Goal: Information Seeking & Learning: Check status

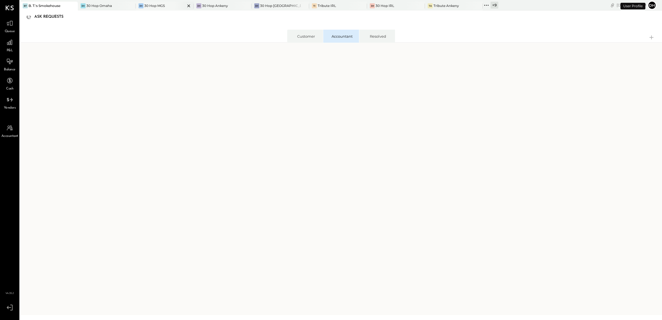
click at [160, 2] on div "3H 30 Hop MGS" at bounding box center [165, 6] width 58 height 9
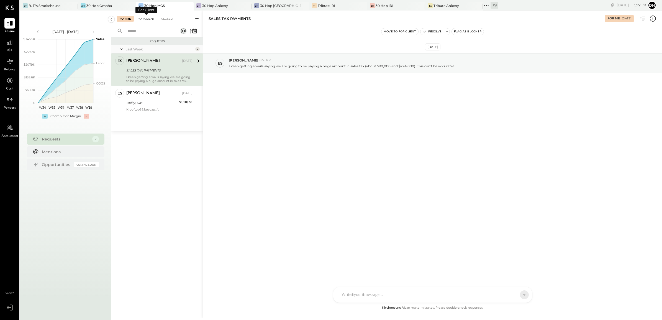
click at [154, 18] on div "For Client" at bounding box center [146, 19] width 22 height 6
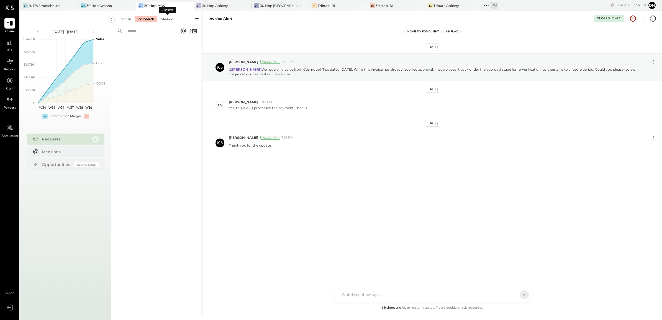
click at [173, 16] on div "Closed" at bounding box center [167, 19] width 17 height 6
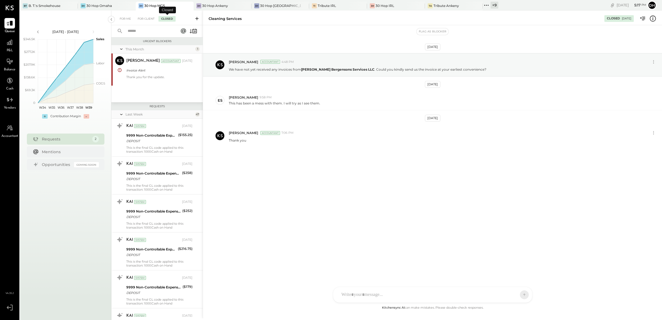
scroll to position [1598, 0]
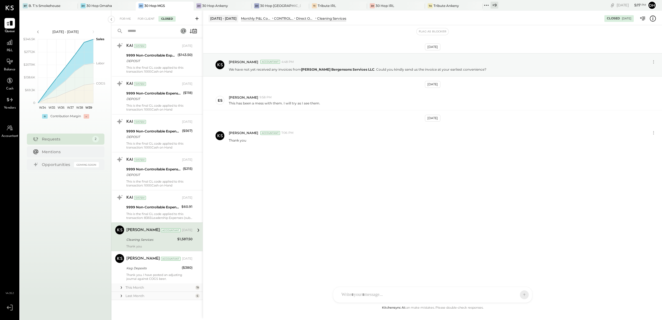
click at [164, 295] on div "Last Month" at bounding box center [160, 296] width 68 height 5
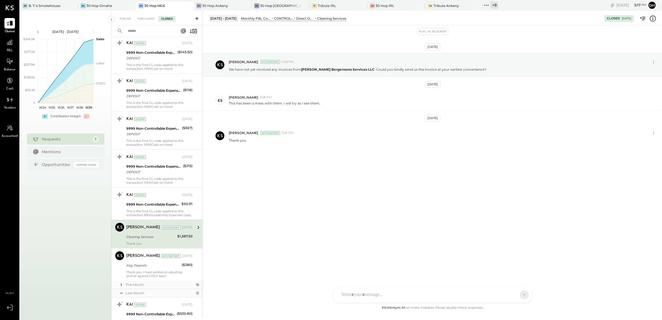
click at [157, 287] on div "This Month" at bounding box center [160, 284] width 68 height 5
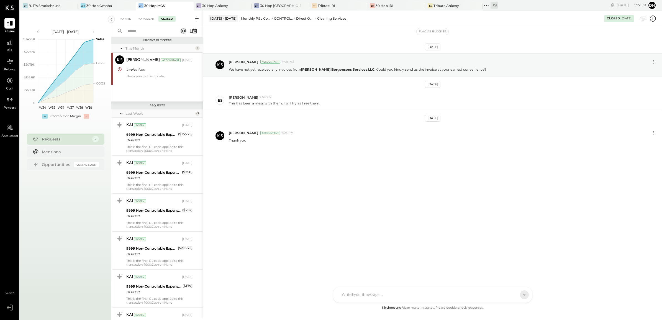
scroll to position [0, 0]
click at [161, 115] on div "Last Week" at bounding box center [160, 114] width 68 height 5
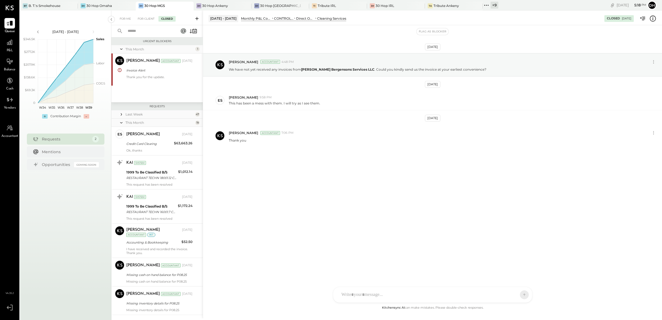
click at [135, 112] on div "Last Week" at bounding box center [160, 114] width 68 height 5
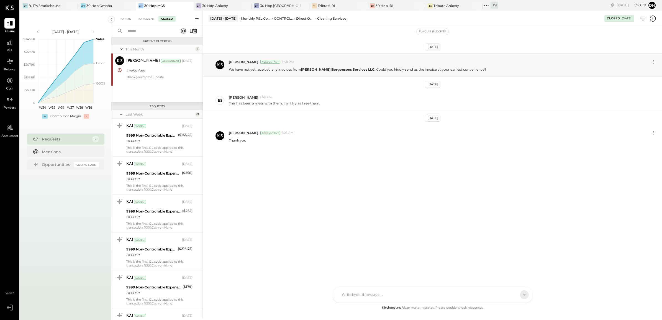
click at [164, 116] on div "Last Week" at bounding box center [160, 114] width 68 height 5
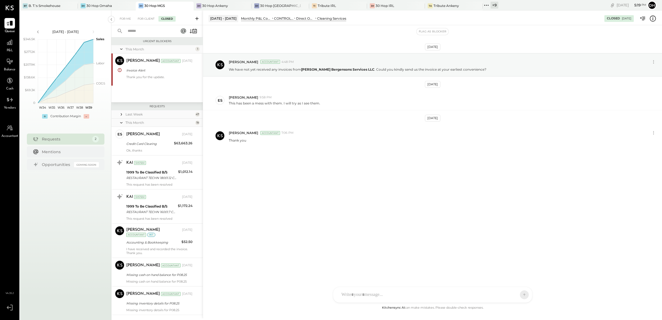
click at [158, 124] on div "This Month" at bounding box center [160, 122] width 68 height 5
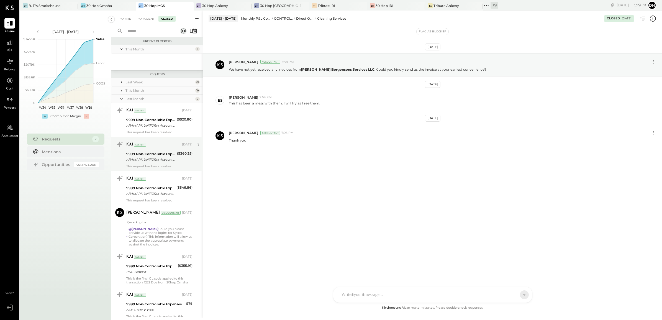
scroll to position [25, 0]
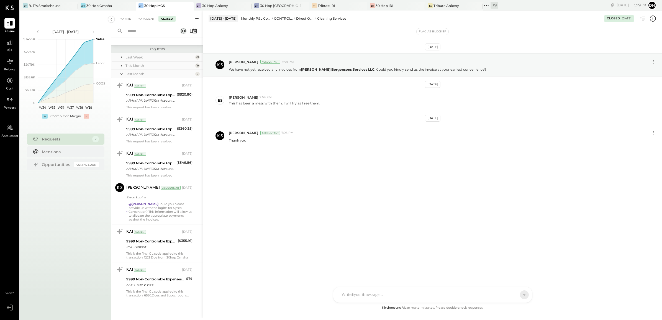
click at [152, 74] on div "Last Month" at bounding box center [160, 74] width 68 height 5
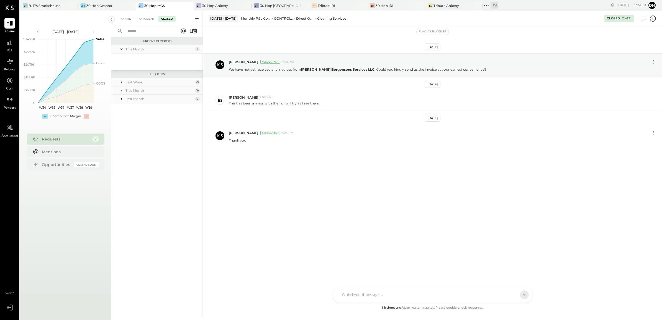
scroll to position [0, 0]
click at [134, 50] on div "This Month" at bounding box center [160, 49] width 68 height 5
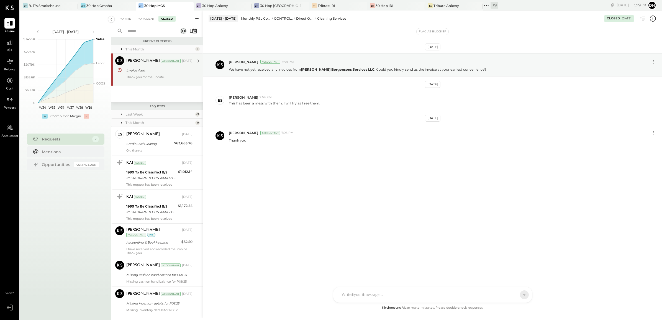
click at [137, 73] on div "Invoice Alert" at bounding box center [158, 70] width 65 height 7
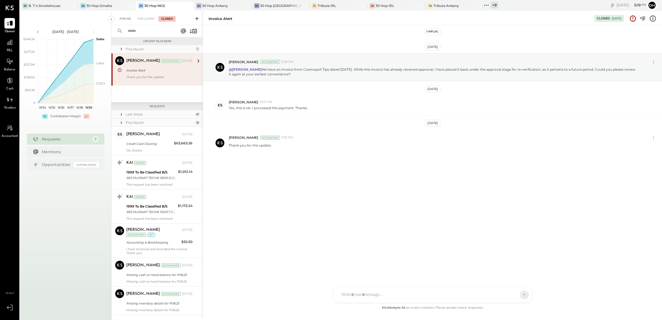
click at [129, 16] on div "For Me" at bounding box center [125, 19] width 17 height 6
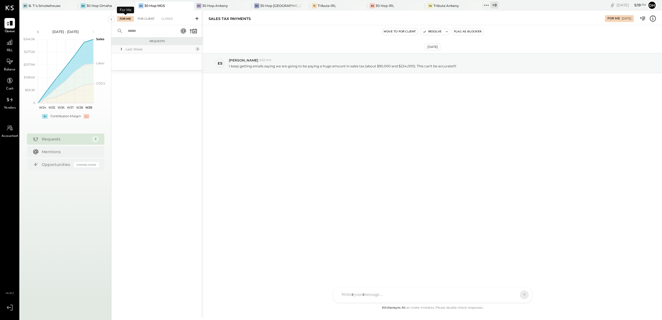
click at [144, 17] on div "For Client" at bounding box center [146, 19] width 22 height 6
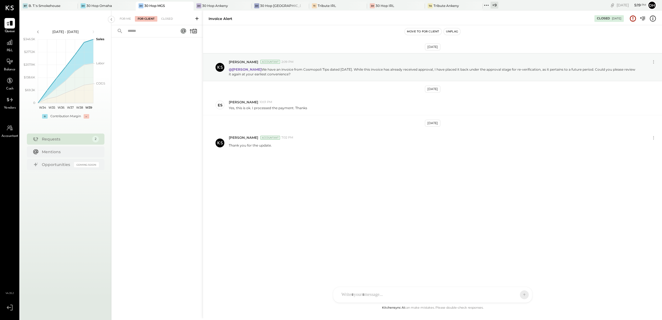
click at [128, 25] on div at bounding box center [145, 31] width 69 height 12
click at [125, 19] on div "For Me" at bounding box center [125, 19] width 17 height 6
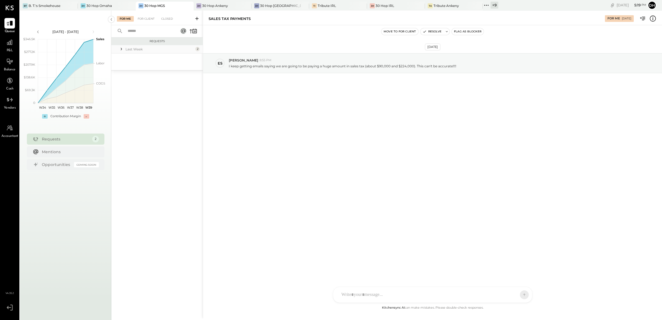
click at [135, 48] on div "Last Week" at bounding box center [160, 49] width 68 height 5
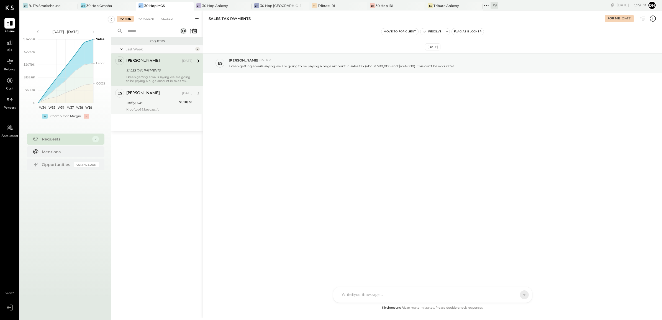
click at [155, 102] on div "Utility, Gas" at bounding box center [151, 103] width 51 height 6
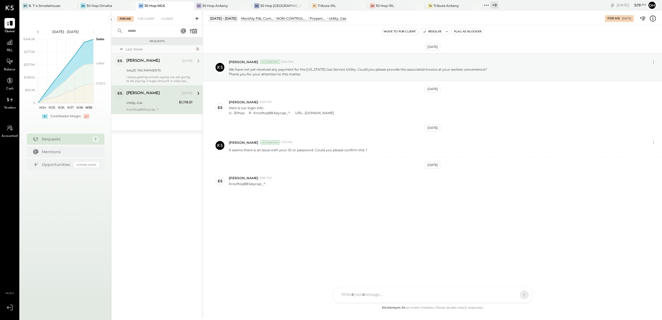
click at [150, 65] on div "[PERSON_NAME] [DATE]" at bounding box center [159, 60] width 66 height 9
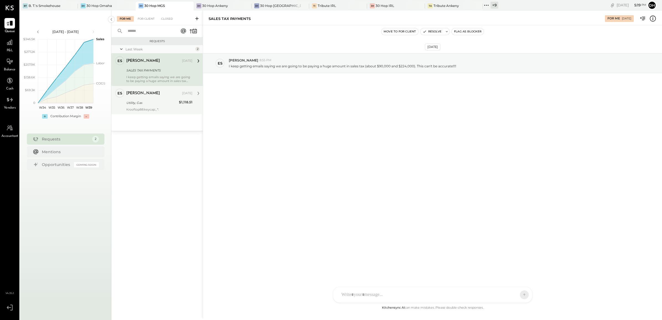
click at [147, 100] on div "Utility, Gas" at bounding box center [151, 103] width 51 height 6
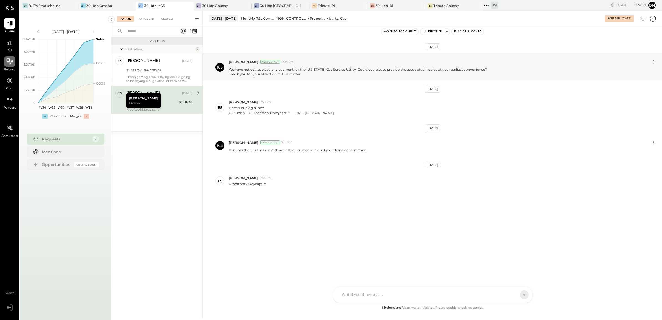
click at [13, 65] on icon at bounding box center [9, 61] width 7 height 7
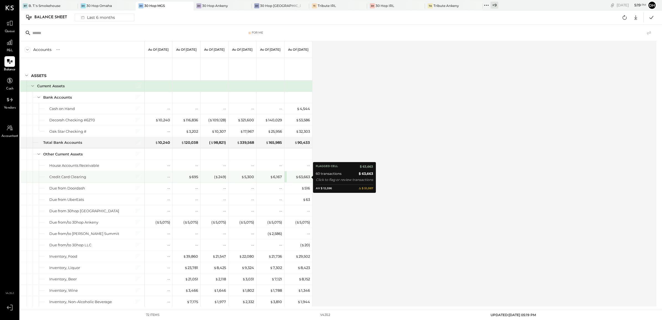
click at [290, 176] on div "$ 63,663" at bounding box center [299, 176] width 22 height 5
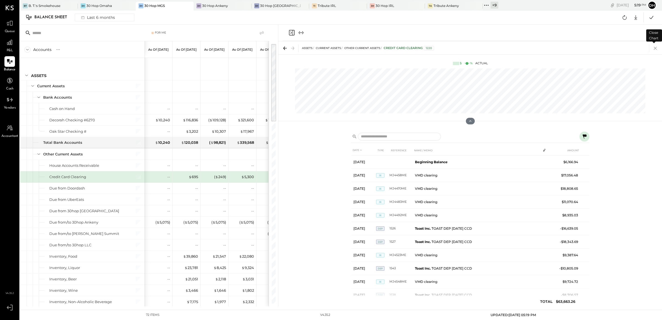
click at [655, 49] on icon at bounding box center [656, 48] width 8 height 8
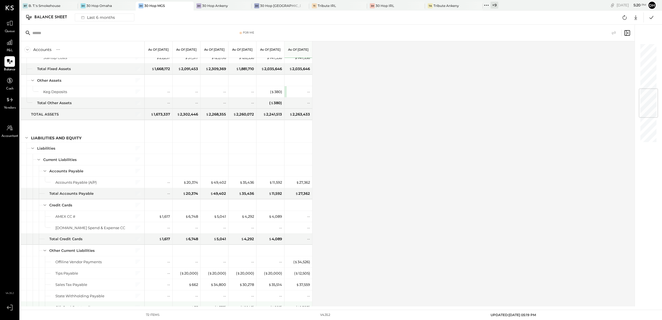
scroll to position [416, 0]
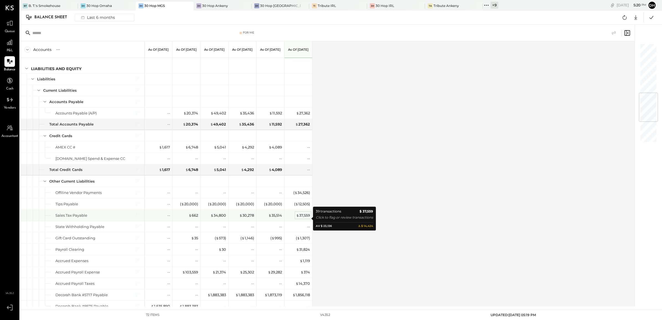
click at [303, 217] on div "$ 37,559" at bounding box center [303, 215] width 14 height 5
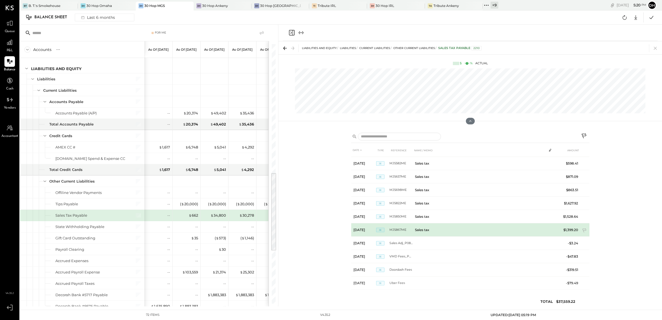
scroll to position [390, 0]
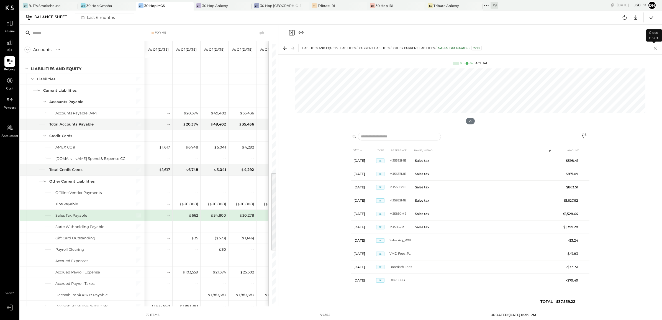
click at [654, 50] on icon at bounding box center [656, 48] width 8 height 8
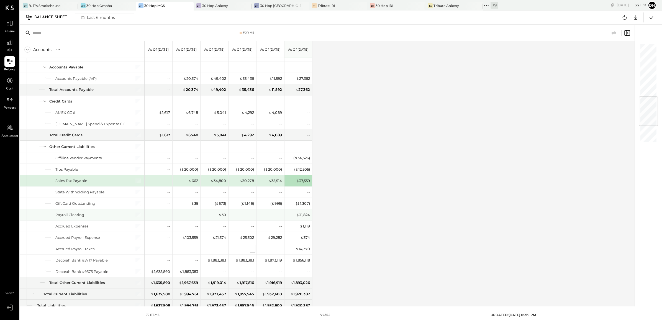
scroll to position [485, 0]
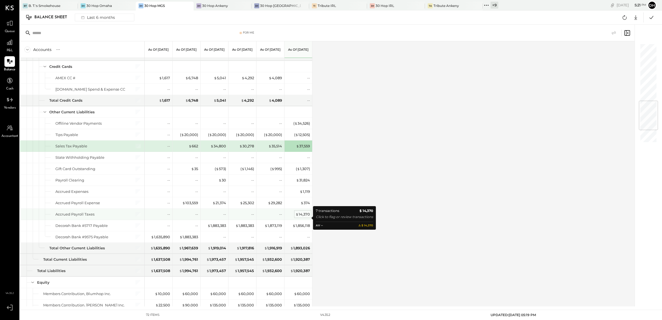
click at [299, 217] on div "$ 14,370" at bounding box center [303, 214] width 14 height 5
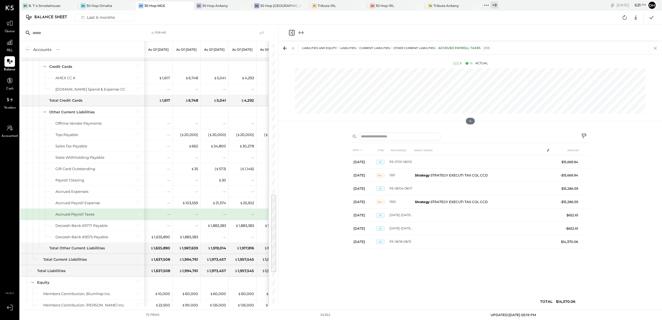
click at [653, 49] on icon at bounding box center [656, 48] width 8 height 8
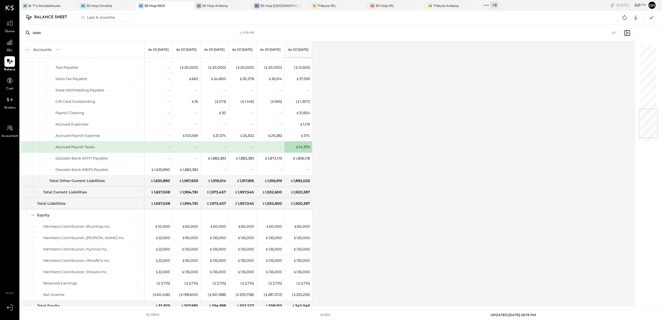
scroll to position [518, 0]
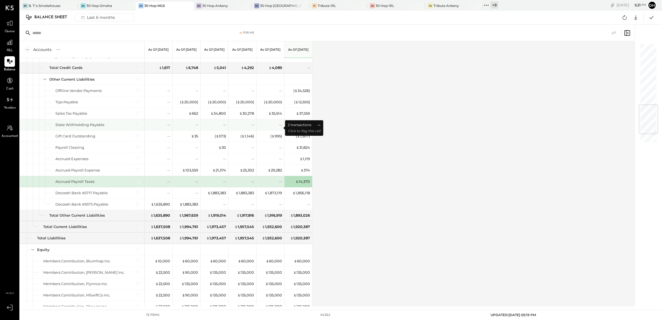
click at [279, 127] on div "--" at bounding box center [271, 124] width 22 height 5
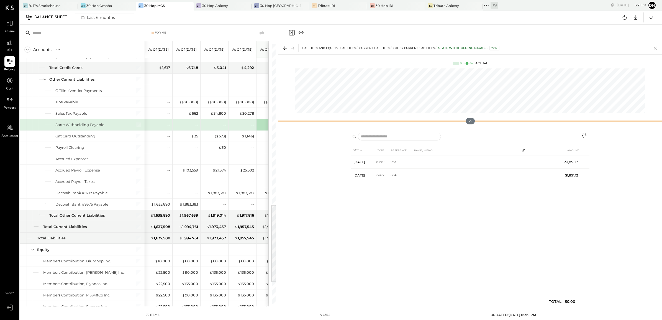
click at [471, 125] on div at bounding box center [471, 121] width 384 height 11
click at [656, 46] on icon at bounding box center [656, 48] width 8 height 8
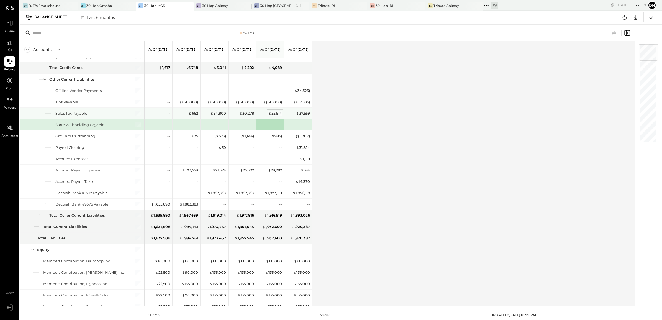
click at [278, 116] on div "$ 35,514" at bounding box center [276, 113] width 14 height 5
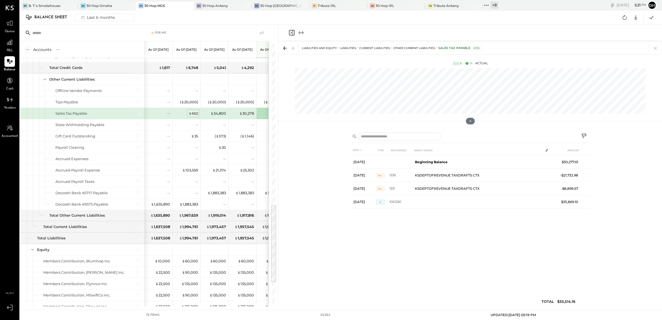
click at [191, 116] on span "$" at bounding box center [190, 113] width 3 height 4
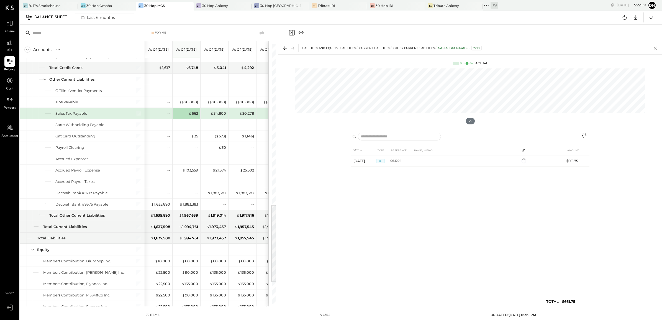
click at [654, 51] on icon at bounding box center [656, 48] width 8 height 8
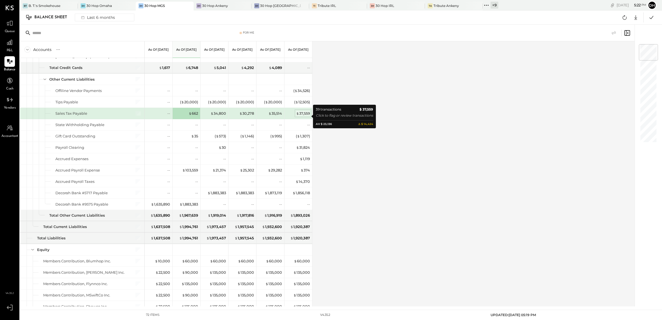
click at [303, 116] on div "$ 37,559" at bounding box center [303, 113] width 14 height 5
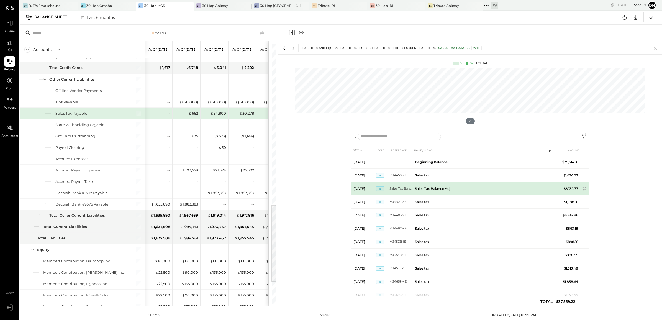
click at [470, 187] on td "Sales Tax Balance Adj" at bounding box center [480, 188] width 134 height 13
click at [436, 190] on td "Sales Tax Balance Adj" at bounding box center [480, 188] width 134 height 13
click at [363, 187] on td "[DATE]" at bounding box center [363, 188] width 25 height 13
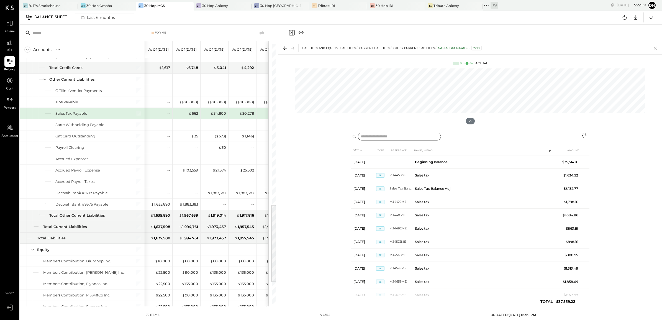
click at [387, 137] on input "text" at bounding box center [399, 137] width 83 height 8
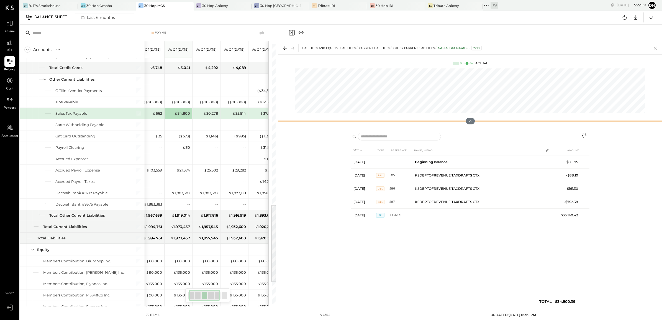
scroll to position [0, 8]
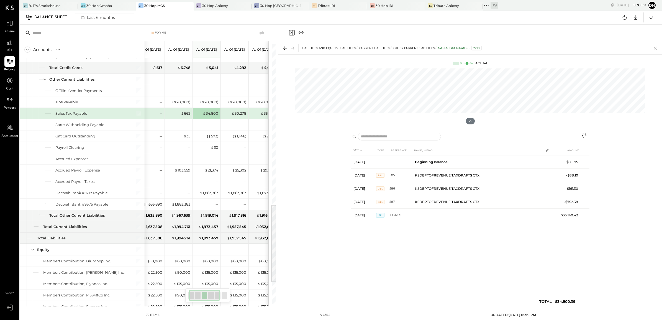
click at [10, 60] on icon at bounding box center [9, 61] width 7 height 7
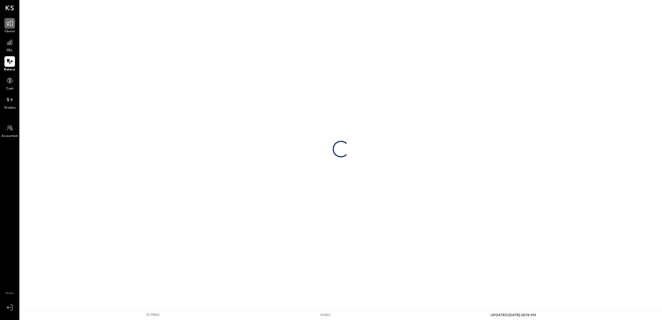
click at [6, 27] on icon at bounding box center [9, 23] width 7 height 7
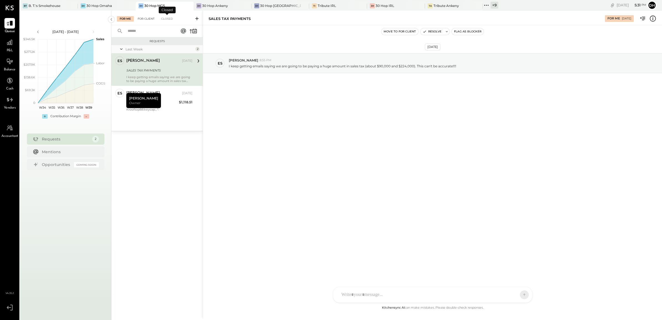
click at [149, 17] on div "For Client" at bounding box center [146, 19] width 22 height 6
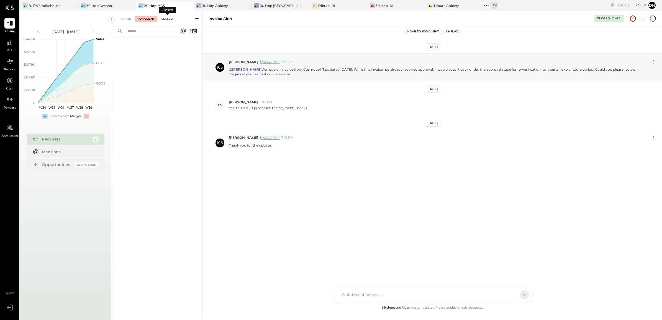
click at [165, 17] on div "Closed" at bounding box center [167, 19] width 17 height 6
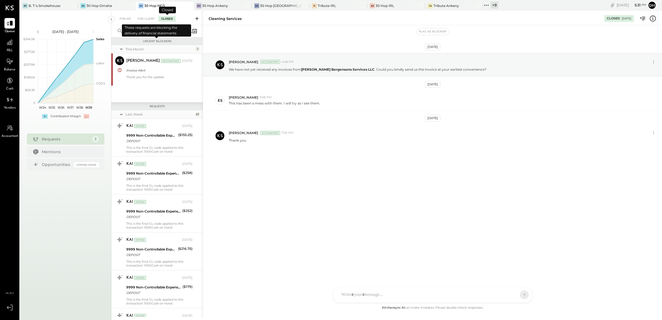
scroll to position [1598, 0]
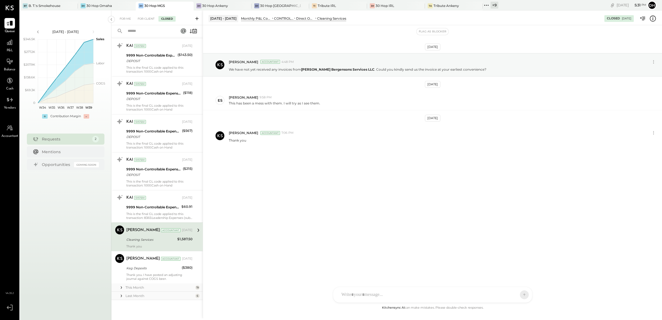
click at [144, 29] on input "text" at bounding box center [149, 31] width 50 height 9
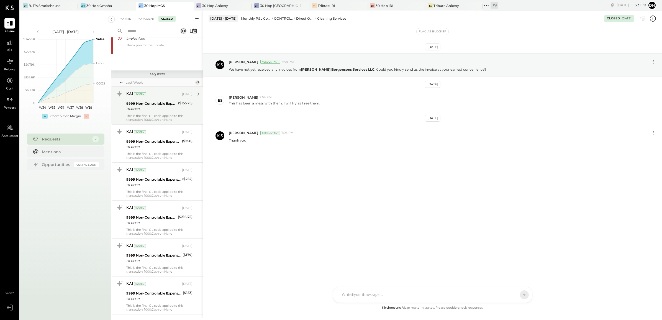
scroll to position [0, 0]
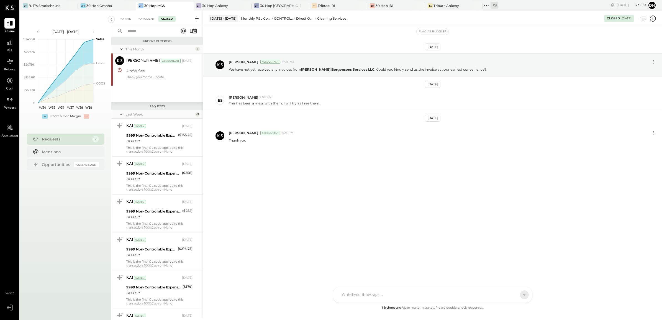
click at [160, 114] on div "Last Week" at bounding box center [160, 114] width 68 height 5
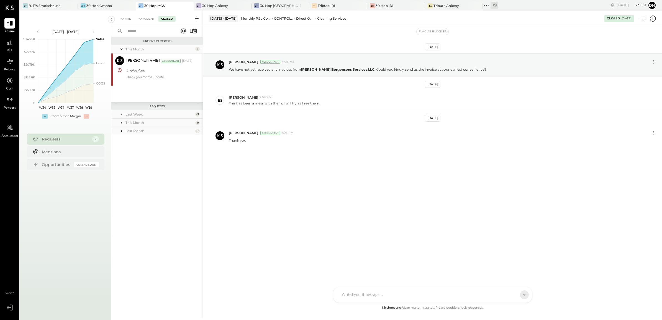
click at [151, 120] on div "This Month" at bounding box center [160, 122] width 68 height 5
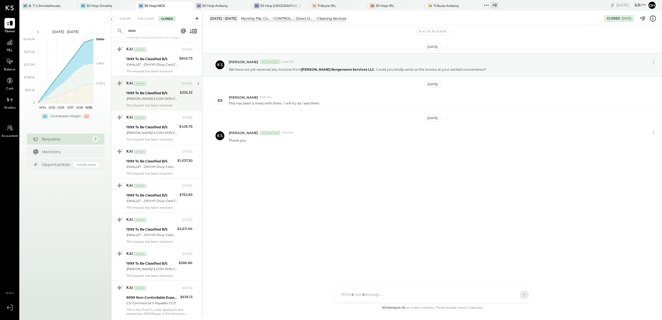
scroll to position [277, 0]
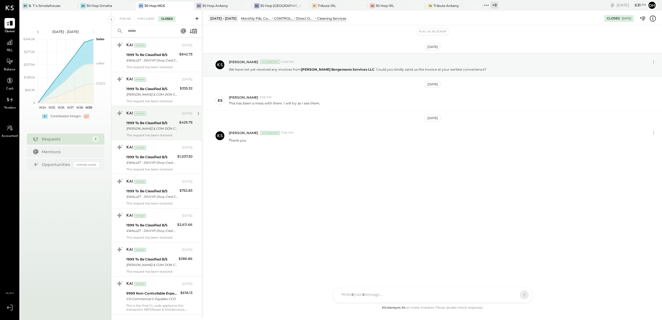
click at [152, 129] on div "[PERSON_NAME] & COM DON CCD" at bounding box center [151, 129] width 51 height 6
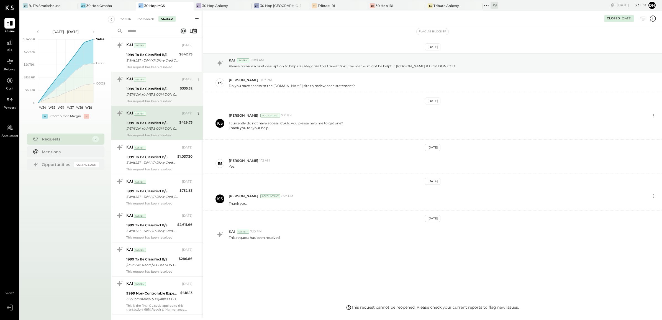
click at [150, 94] on div "[PERSON_NAME] & COM DON CCD" at bounding box center [152, 95] width 52 height 6
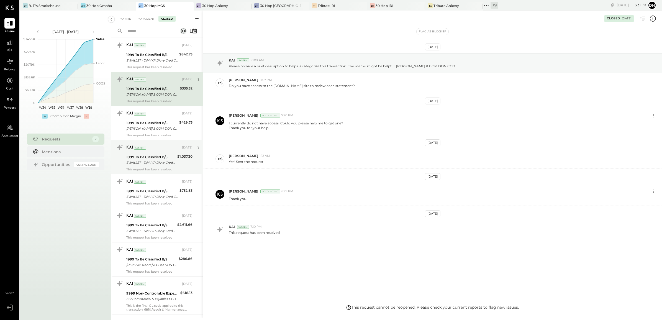
click at [155, 159] on div "1999 To Be Classified B/S" at bounding box center [150, 157] width 49 height 6
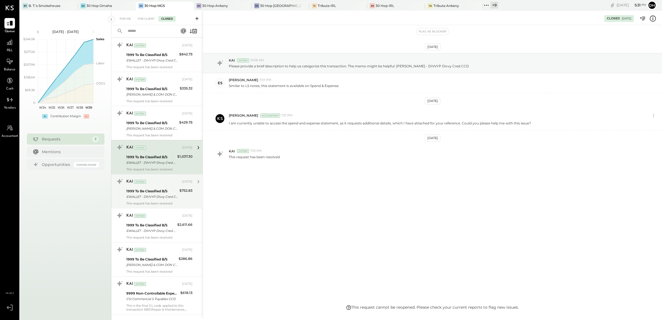
click at [151, 195] on div "EWALLET - DIVVYP Divvy Cred CCD" at bounding box center [152, 197] width 52 height 6
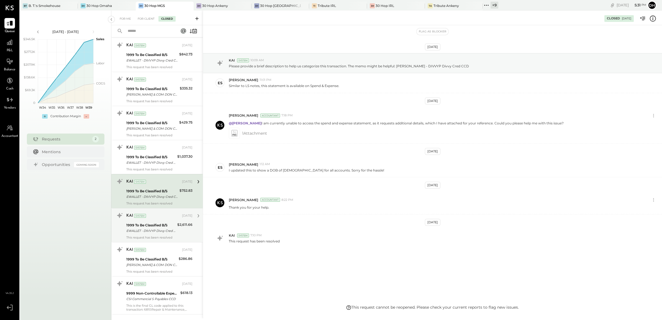
click at [153, 225] on div "1999 To Be Classified B/S" at bounding box center [150, 226] width 49 height 6
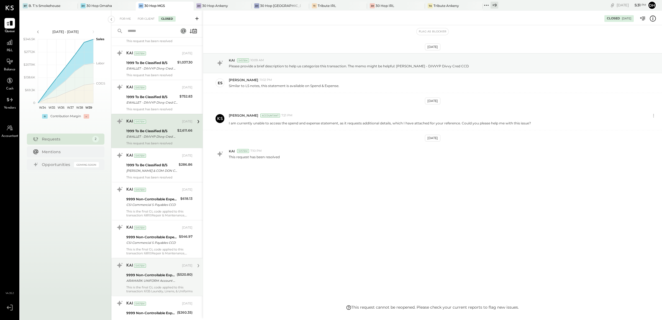
scroll to position [416, 0]
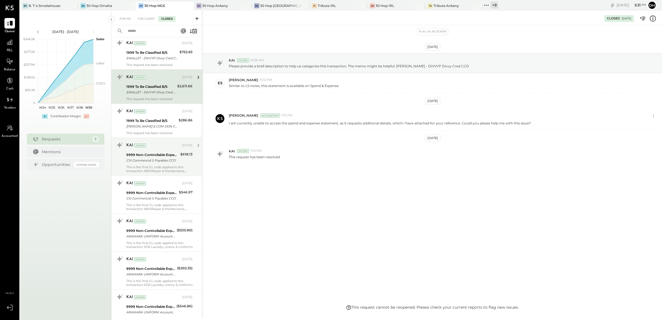
click at [149, 157] on div "9999 Non-Controllable Expenses:Other Income and Expenses:To Be Classified P&L" at bounding box center [152, 155] width 52 height 6
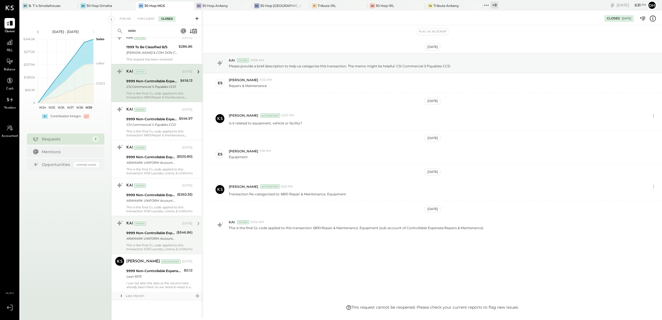
scroll to position [491, 0]
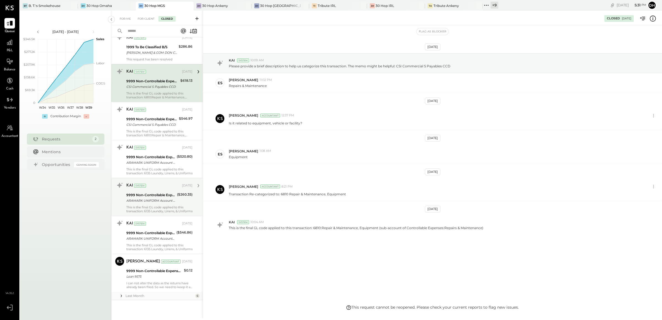
click at [155, 200] on div "ARAMARK UNIFORM Account St CCD" at bounding box center [150, 201] width 49 height 6
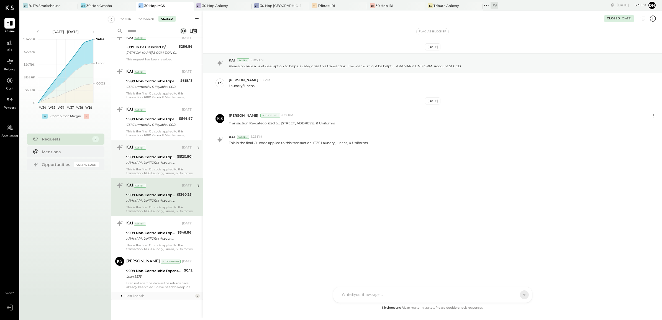
click at [153, 165] on div "ARAMARK UNIFORM Account St CCD" at bounding box center [150, 163] width 49 height 6
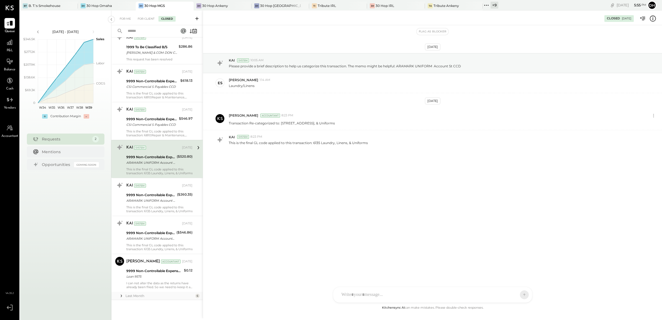
click at [197, 19] on icon at bounding box center [196, 18] width 3 height 3
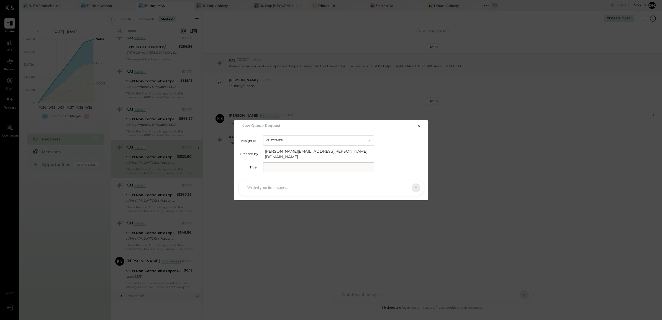
click at [294, 167] on input "text" at bounding box center [318, 167] width 111 height 10
type input "**********"
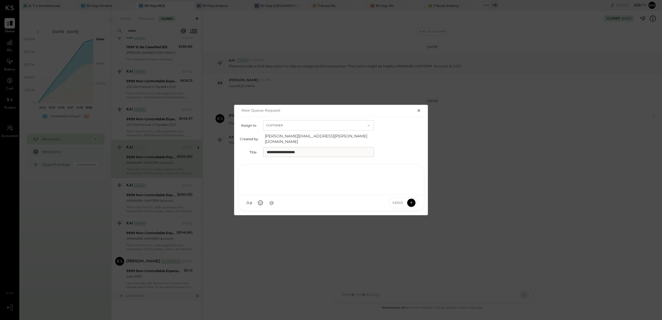
click at [290, 186] on div at bounding box center [331, 179] width 174 height 22
click at [410, 170] on icon at bounding box center [412, 171] width 4 height 4
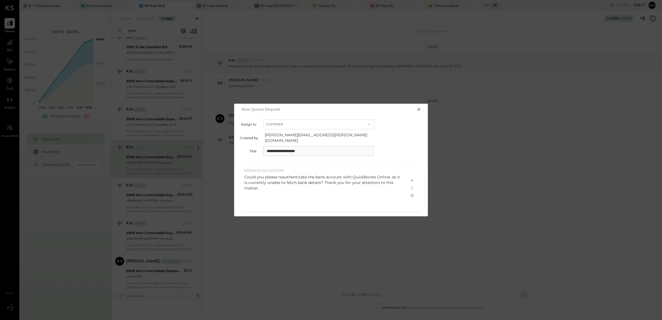
click at [413, 194] on icon at bounding box center [412, 195] width 4 height 4
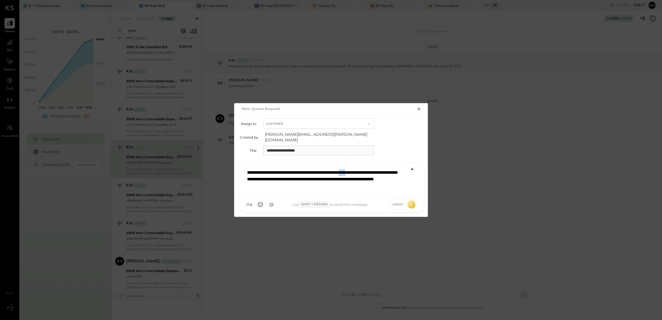
drag, startPoint x: 375, startPoint y: 168, endPoint x: 384, endPoint y: 169, distance: 9.4
click at [384, 169] on div "**********" at bounding box center [331, 179] width 174 height 25
click at [333, 177] on div "**********" at bounding box center [331, 179] width 174 height 25
click at [397, 202] on span "Send" at bounding box center [398, 204] width 11 height 5
click at [411, 204] on icon at bounding box center [411, 205] width 5 height 6
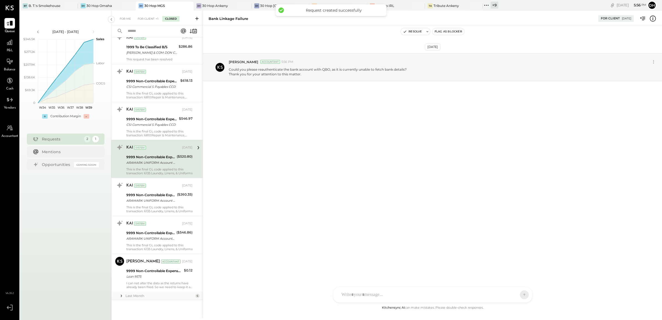
scroll to position [473, 0]
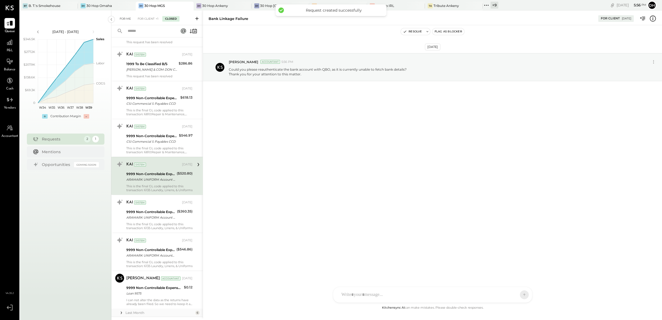
click at [121, 18] on div "For Me" at bounding box center [125, 19] width 17 height 6
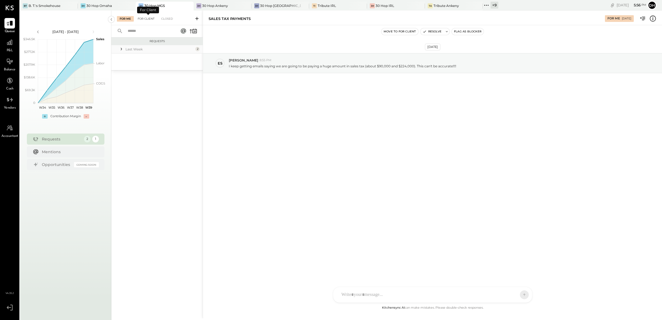
click at [139, 19] on div "For Client" at bounding box center [146, 19] width 22 height 6
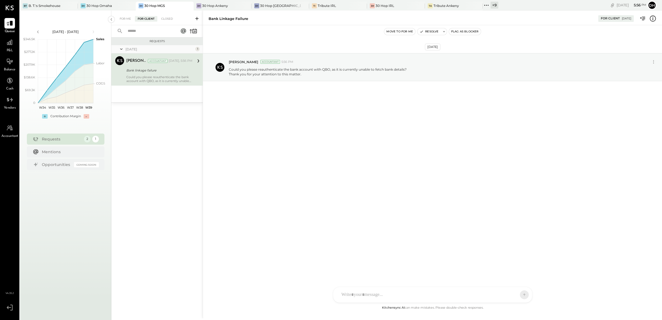
click at [147, 73] on div "Bank linkage failure" at bounding box center [158, 71] width 65 height 6
click at [125, 17] on div "For Me" at bounding box center [125, 19] width 17 height 6
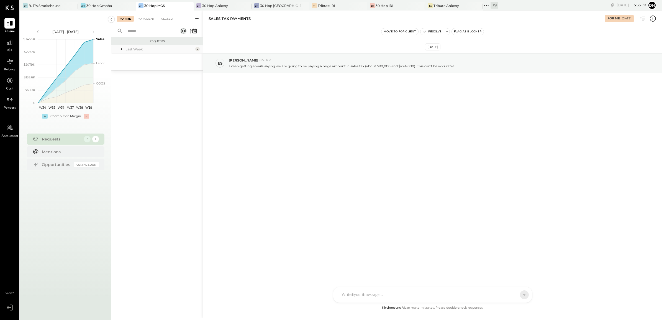
click at [140, 50] on div "Last Week" at bounding box center [160, 49] width 68 height 5
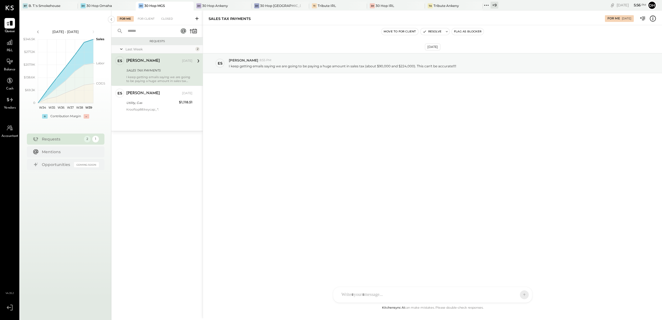
click at [145, 69] on div "SALES TAX PAYMENTS" at bounding box center [158, 71] width 65 height 6
click at [369, 296] on div "AM [PERSON_NAME] [PERSON_NAME] DB [PERSON_NAME] ES [PERSON_NAME] BF [PERSON_NAM…" at bounding box center [433, 280] width 200 height 46
